Goal: Information Seeking & Learning: Learn about a topic

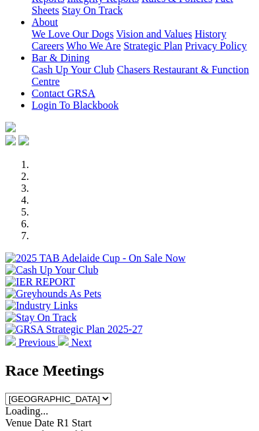
scroll to position [389, 0]
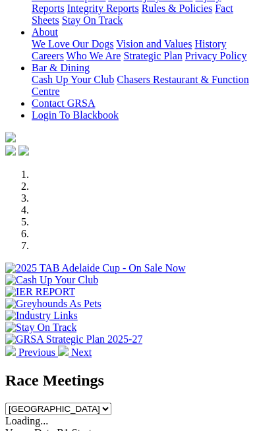
scroll to position [378, 0]
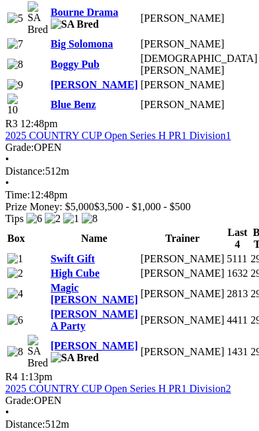
scroll to position [1336, 0]
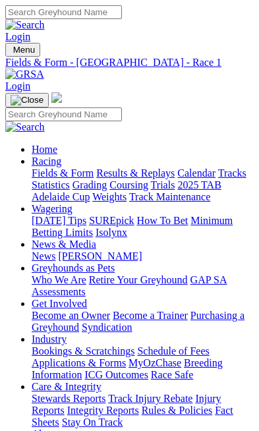
scroll to position [0, 70]
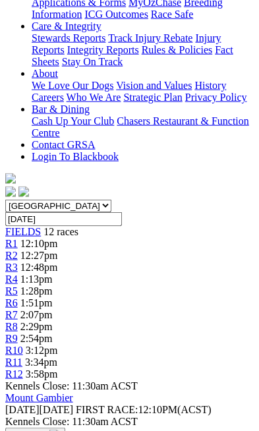
scroll to position [361, 0]
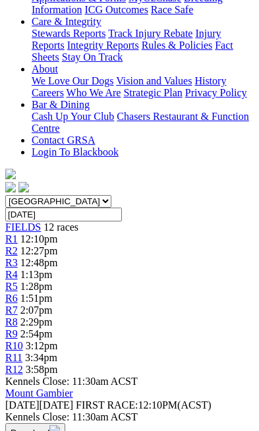
scroll to position [363, 0]
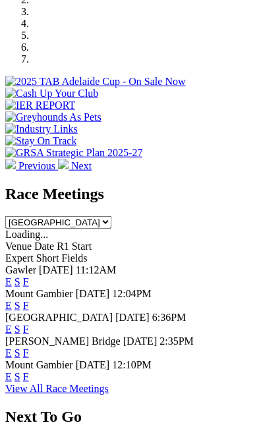
scroll to position [565, 0]
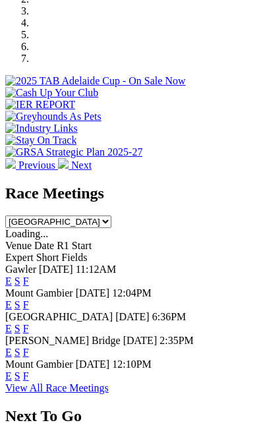
click at [29, 370] on link "F" at bounding box center [26, 375] width 6 height 11
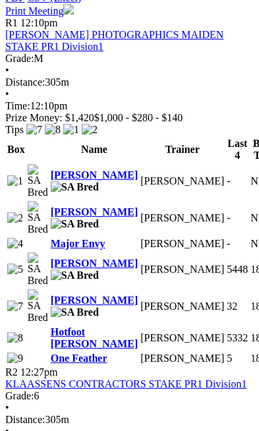
scroll to position [811, 0]
